Goal: Information Seeking & Learning: Compare options

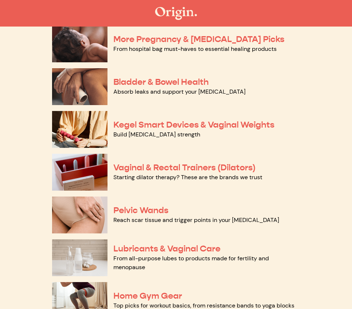
scroll to position [224, 0]
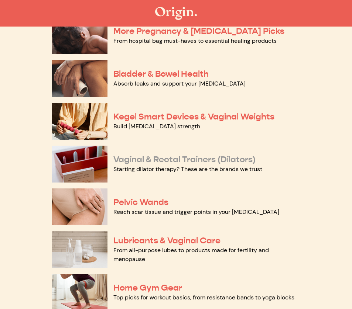
click at [174, 156] on link "Vaginal & Rectal Trainers (Dilators)" at bounding box center [184, 159] width 142 height 11
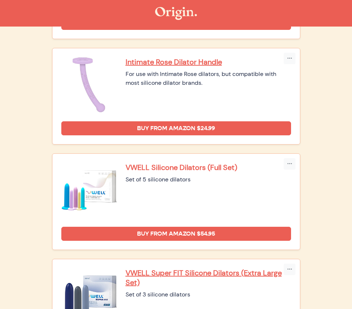
scroll to position [519, 0]
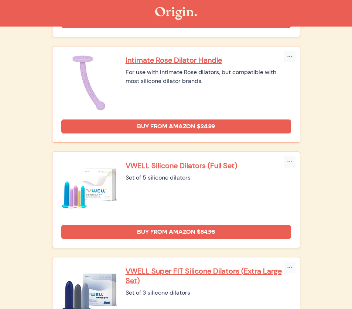
click at [185, 165] on p "VWELL Silicone Dilators (Full Set)" at bounding box center [207, 166] width 165 height 10
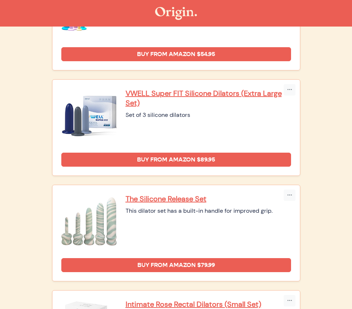
scroll to position [708, 0]
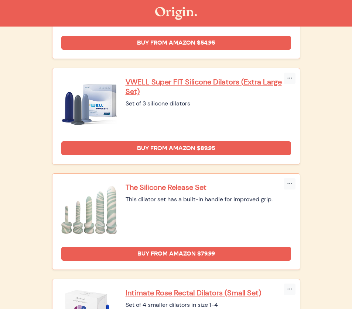
click at [185, 187] on p "The Silicone Release Set" at bounding box center [207, 188] width 165 height 10
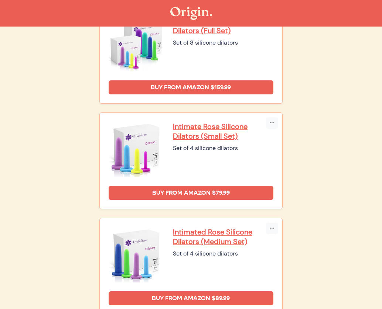
scroll to position [0, 0]
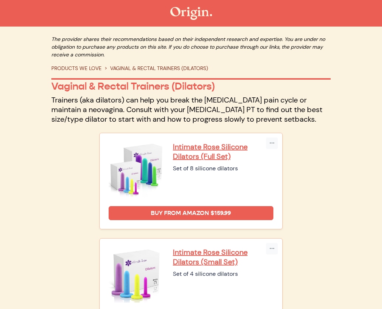
click at [89, 67] on link "PRODUCTS WE LOVE" at bounding box center [76, 68] width 50 height 7
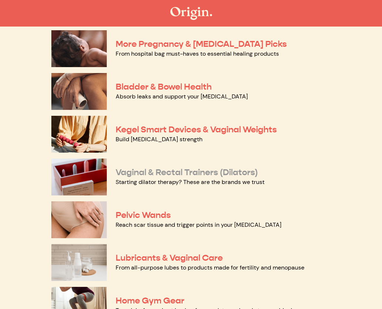
scroll to position [230, 0]
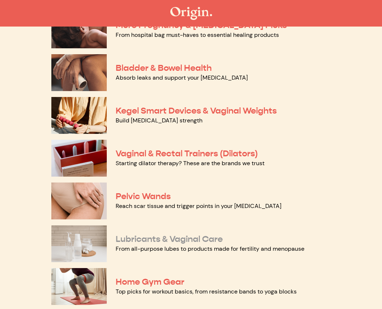
click at [159, 236] on link "Lubricants & Vaginal Care" at bounding box center [169, 239] width 107 height 11
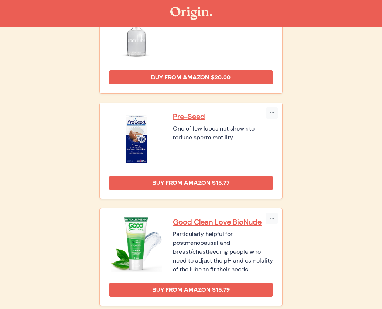
scroll to position [238, 0]
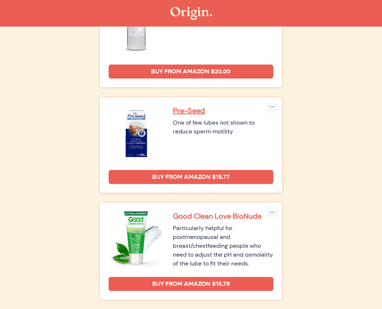
click at [194, 217] on p "Good Clean Love BioNude" at bounding box center [223, 216] width 100 height 10
